Goal: Task Accomplishment & Management: Use online tool/utility

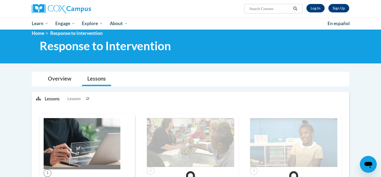
scroll to position [8, 0]
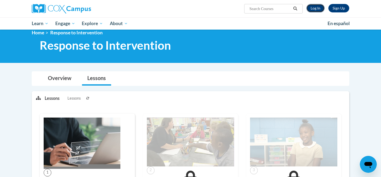
click at [313, 6] on link "Log In" at bounding box center [315, 8] width 18 height 8
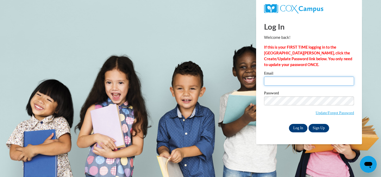
type input "bspielman@sasd.net"
click at [294, 129] on input "Log In" at bounding box center [298, 128] width 18 height 8
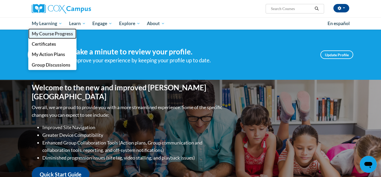
click at [51, 34] on span "My Course Progress" at bounding box center [52, 34] width 41 height 6
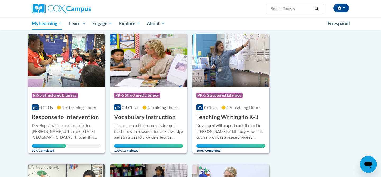
scroll to position [91, 0]
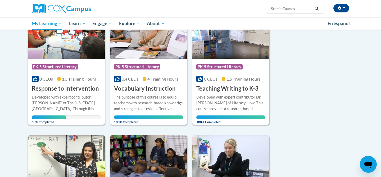
click at [81, 45] on img at bounding box center [66, 32] width 77 height 54
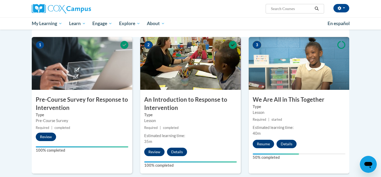
scroll to position [193, 0]
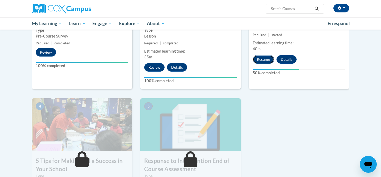
click at [263, 60] on button "Resume" at bounding box center [262, 59] width 21 height 8
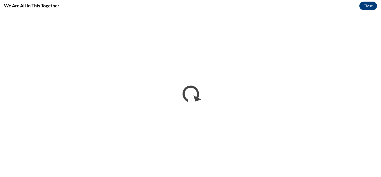
scroll to position [0, 0]
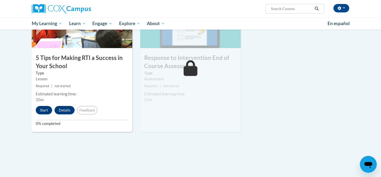
scroll to position [297, 0]
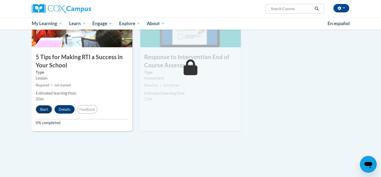
click at [46, 109] on button "Start" at bounding box center [44, 109] width 16 height 8
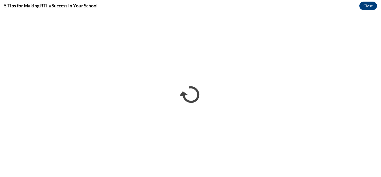
scroll to position [0, 0]
